Goal: Information Seeking & Learning: Learn about a topic

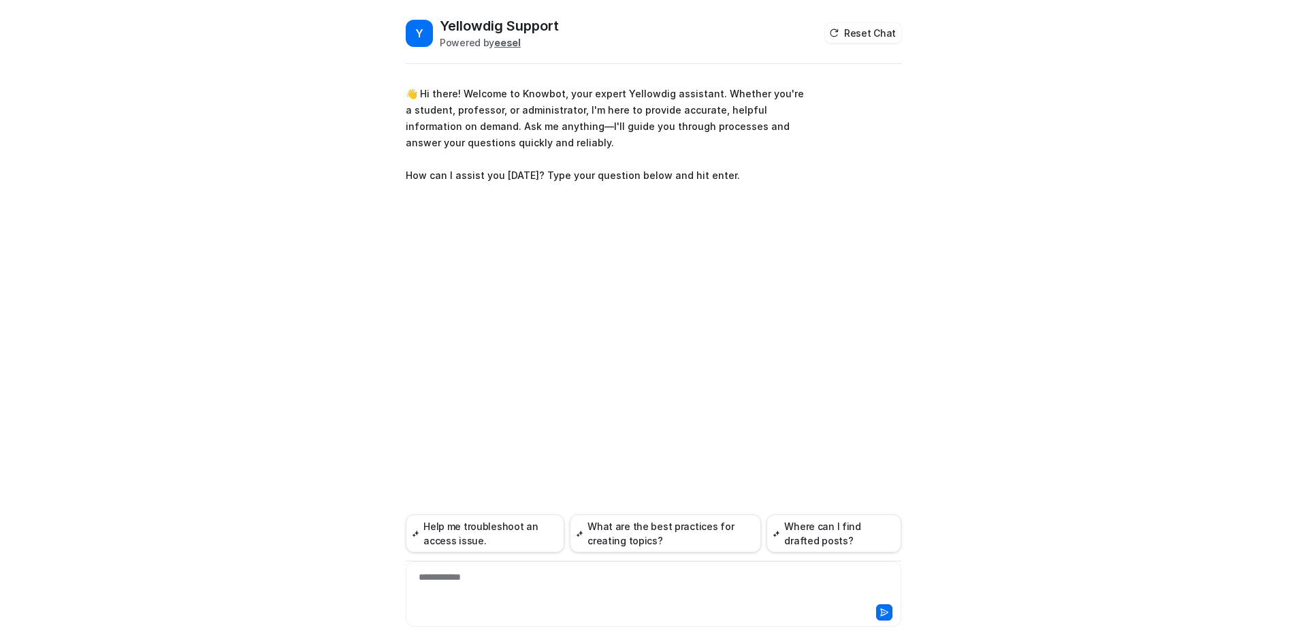
click at [512, 584] on div "**********" at bounding box center [653, 585] width 489 height 31
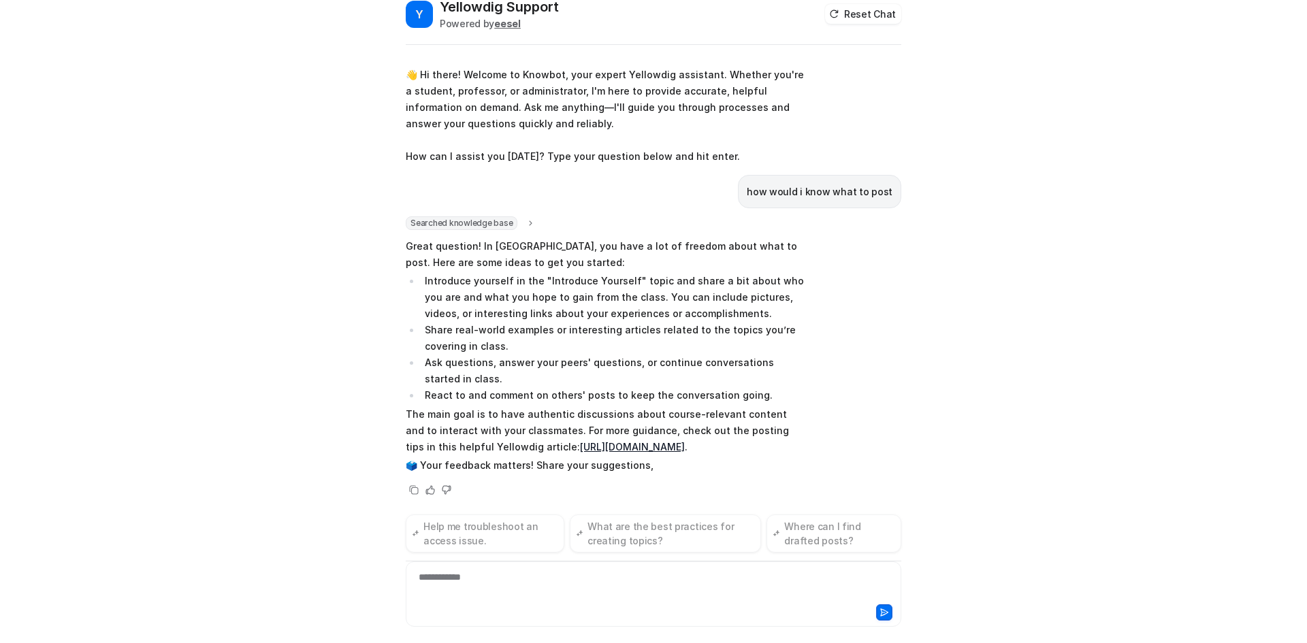
scroll to position [18, 0]
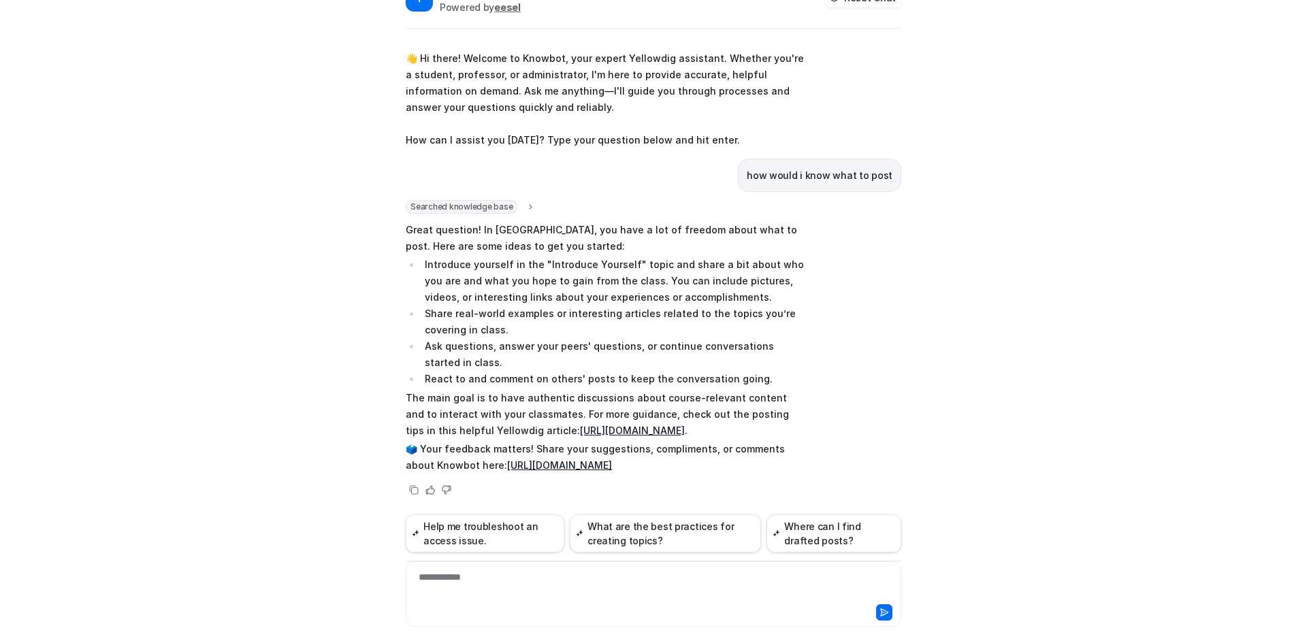
click at [580, 425] on link "[URL][DOMAIN_NAME]" at bounding box center [632, 431] width 105 height 12
click at [835, 529] on button "Where can I find drafted posts?" at bounding box center [833, 534] width 135 height 38
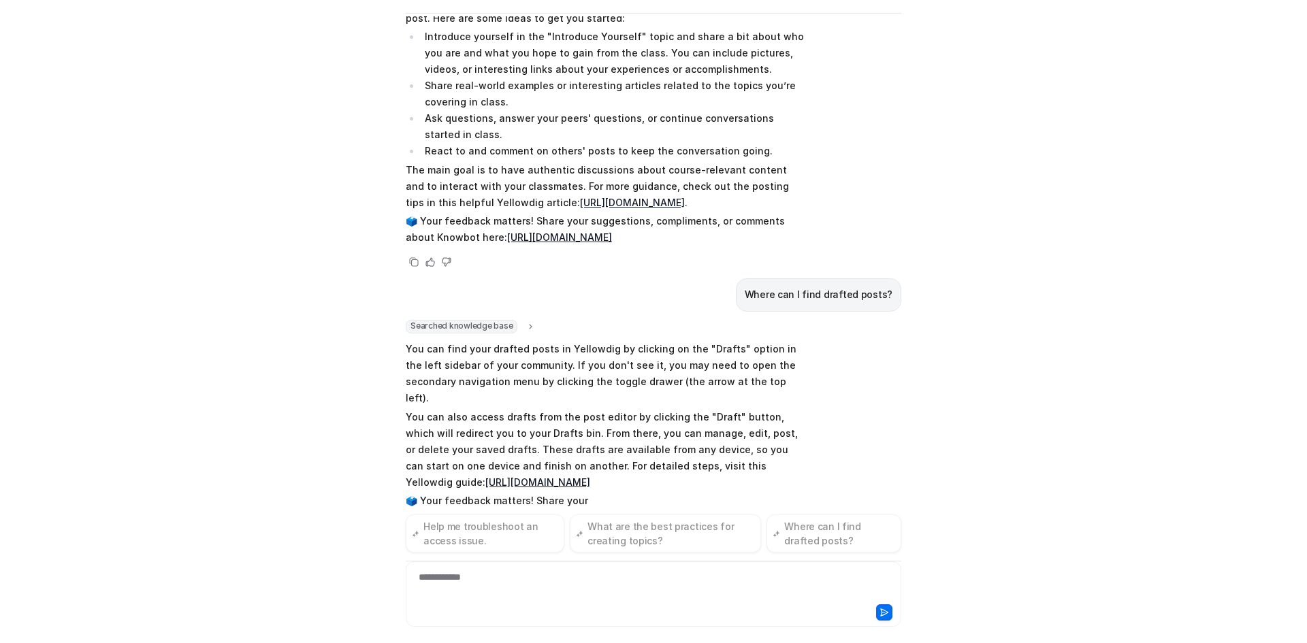
scroll to position [281, 0]
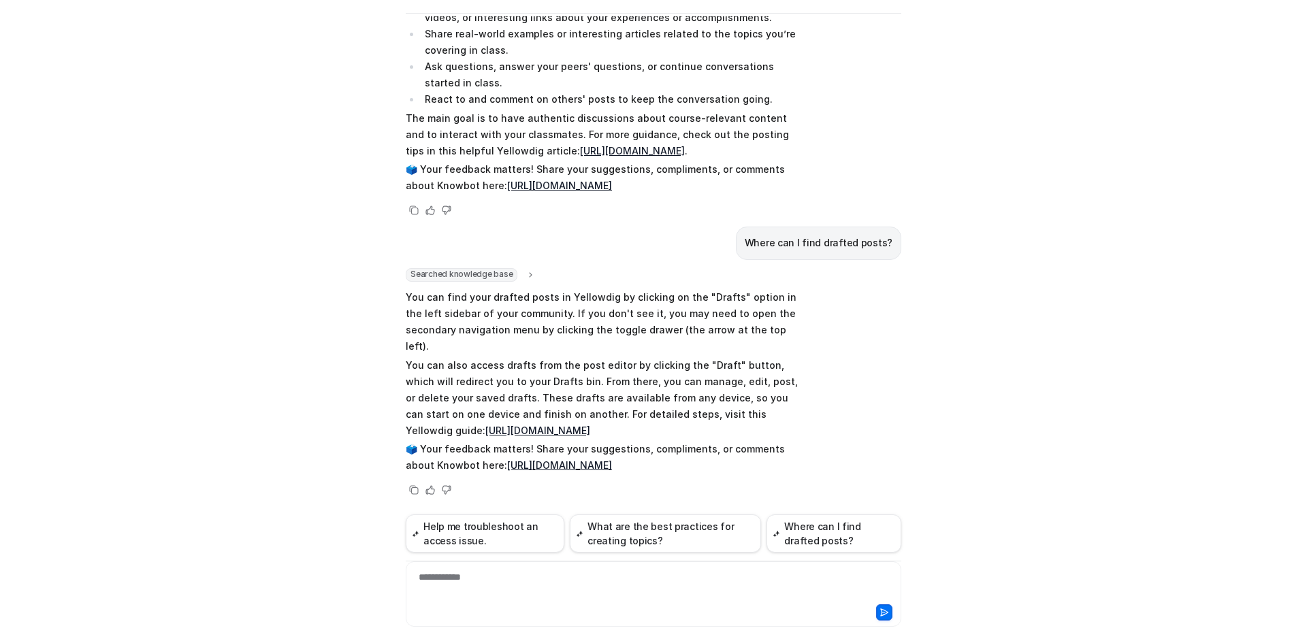
click at [590, 432] on link "[URL][DOMAIN_NAME]" at bounding box center [537, 431] width 105 height 12
